Goal: Task Accomplishment & Management: Manage account settings

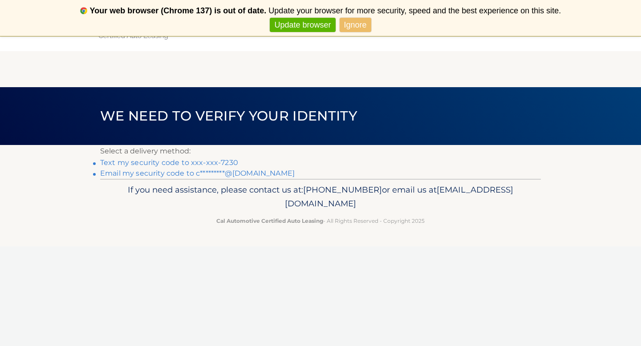
click at [198, 162] on link "Text my security code to xxx-xxx-7230" at bounding box center [169, 163] width 138 height 8
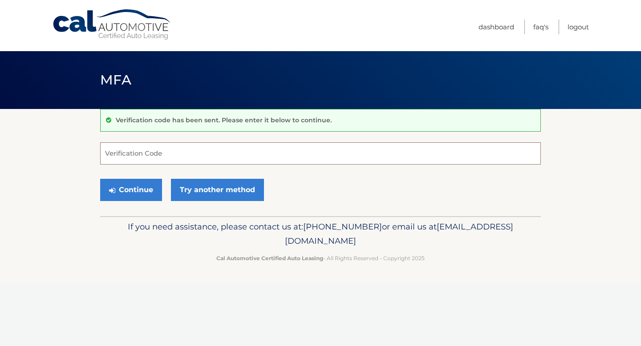
click at [193, 152] on input "Verification Code" at bounding box center [320, 153] width 441 height 22
type input "613053"
click at [141, 193] on button "Continue" at bounding box center [131, 190] width 62 height 22
